Goal: Navigation & Orientation: Understand site structure

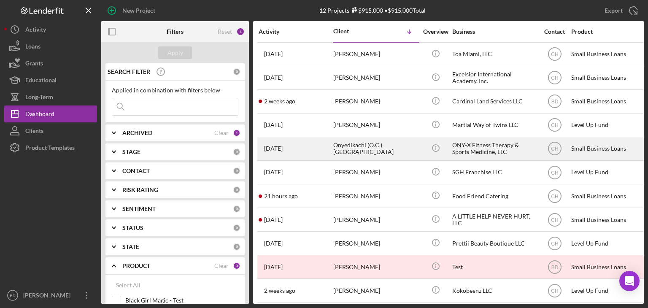
scroll to position [126, 0]
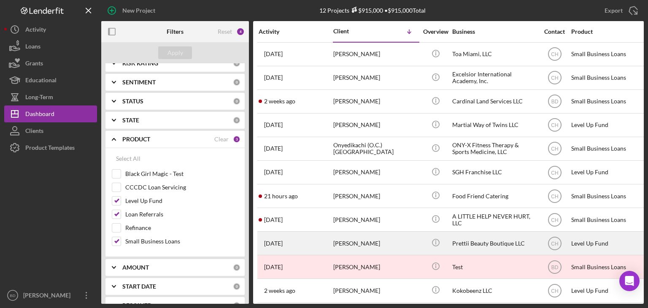
click at [452, 237] on div "Prettii Beauty Boutique LLC" at bounding box center [494, 243] width 84 height 22
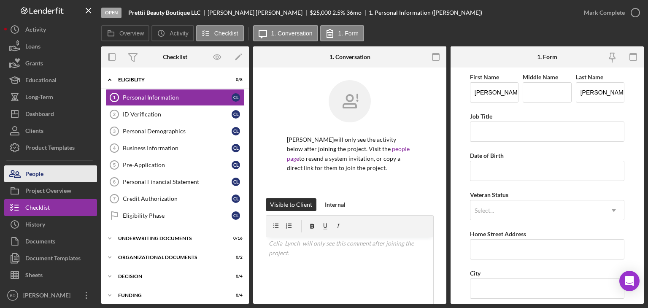
click at [51, 176] on button "People" at bounding box center [50, 173] width 93 height 17
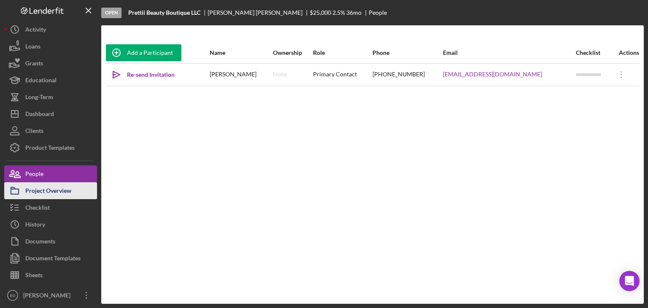
click at [51, 191] on div "Project Overview" at bounding box center [48, 191] width 46 height 19
